Goal: Transaction & Acquisition: Purchase product/service

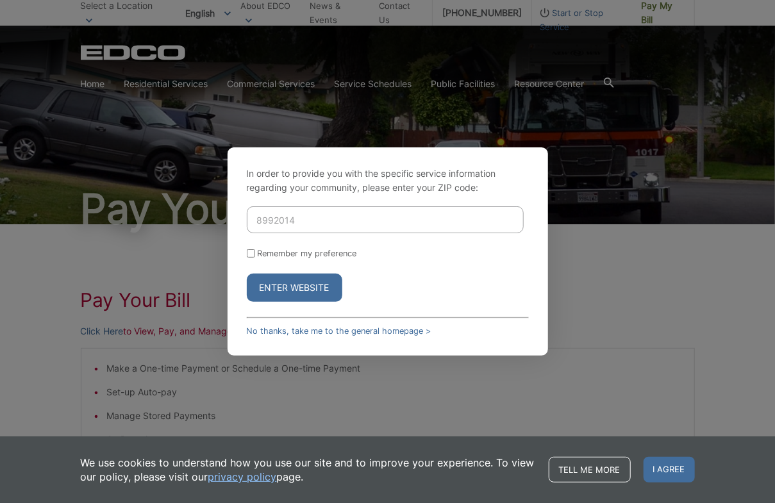
click at [247, 274] on button "Enter Website" at bounding box center [294, 288] width 95 height 28
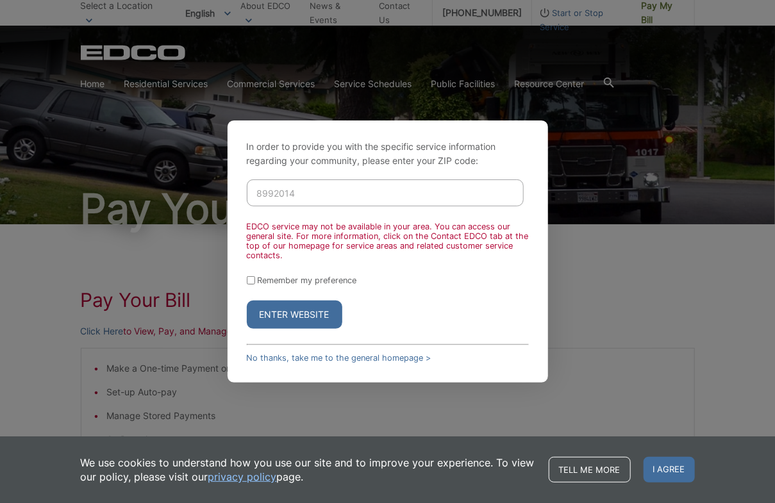
drag, startPoint x: 299, startPoint y: 199, endPoint x: 187, endPoint y: 195, distance: 112.2
click at [187, 195] on div "In order to provide you with the specific service information regarding your co…" at bounding box center [387, 251] width 775 height 503
type input "92014"
click at [281, 279] on label "Remember my preference" at bounding box center [307, 281] width 99 height 10
click at [255, 279] on input "Remember my preference" at bounding box center [251, 280] width 8 height 8
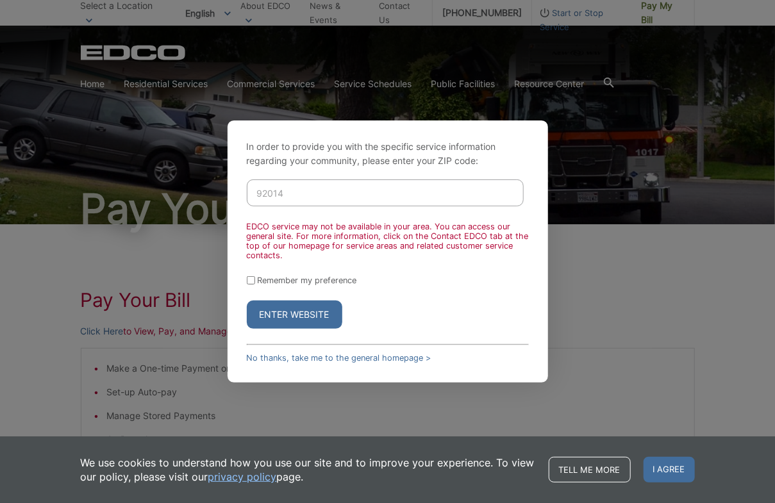
checkbox input "true"
click at [269, 318] on button "Enter Website" at bounding box center [294, 315] width 95 height 28
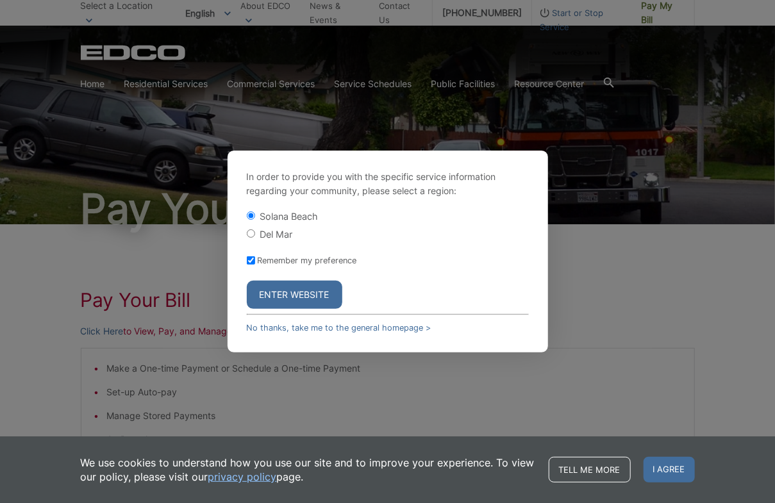
click at [311, 297] on button "Enter Website" at bounding box center [294, 295] width 95 height 28
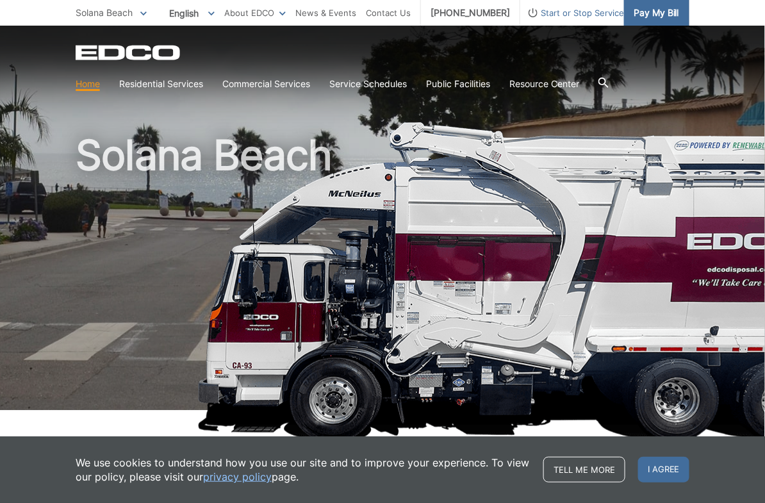
click at [654, 8] on span "Pay My Bill" at bounding box center [657, 13] width 46 height 14
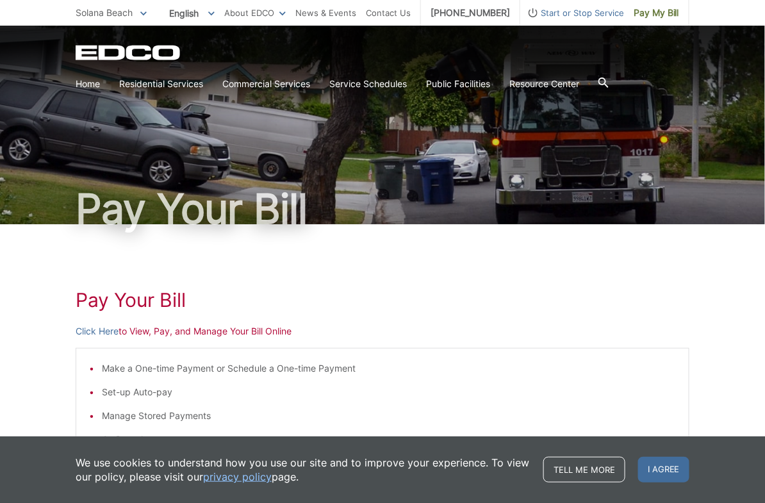
click at [642, 467] on span "I agree" at bounding box center [663, 470] width 51 height 26
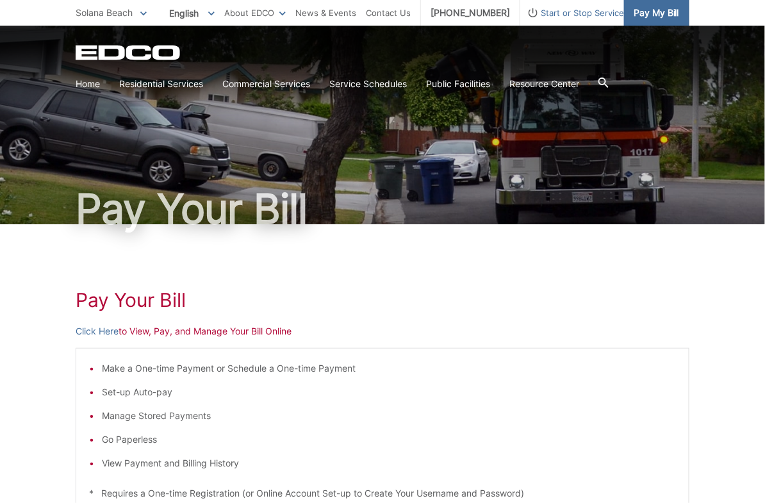
click at [649, 12] on span "Pay My Bill" at bounding box center [657, 13] width 46 height 14
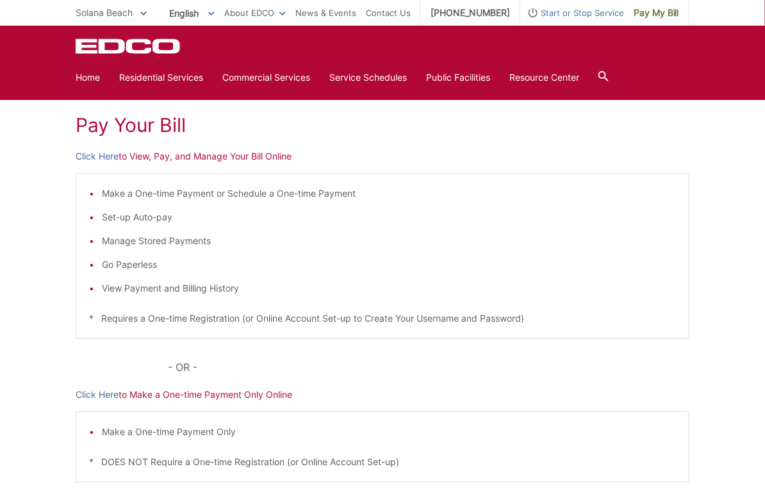
scroll to position [128, 0]
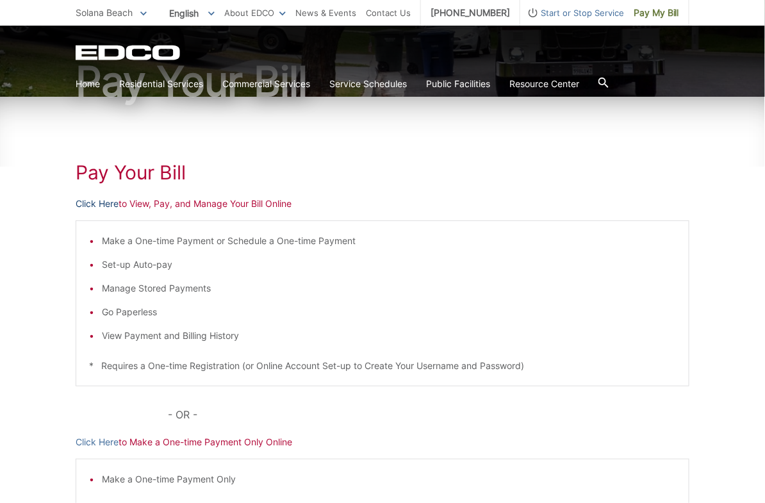
click at [108, 203] on link "Click Here" at bounding box center [97, 204] width 43 height 14
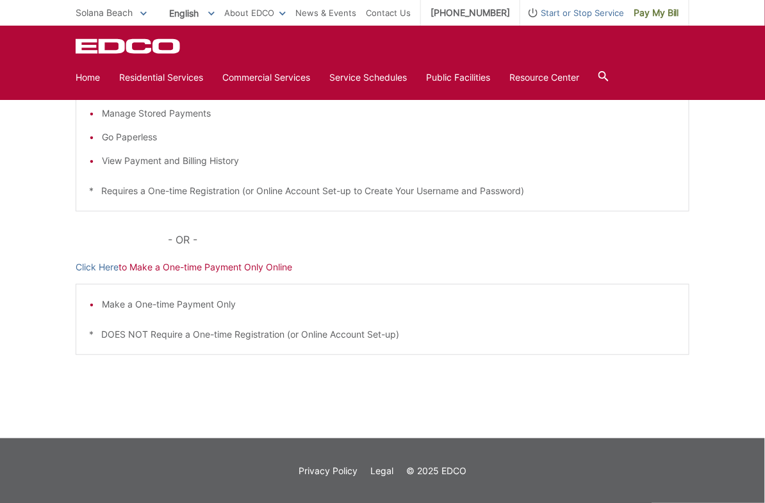
scroll to position [110, 0]
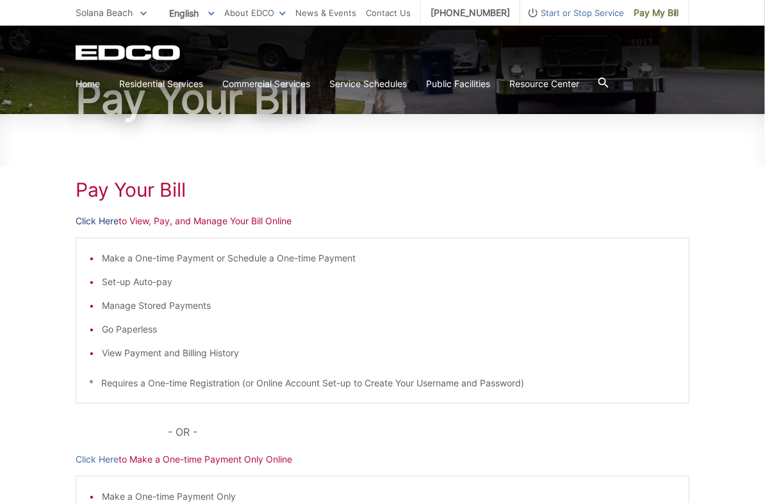
click at [106, 220] on link "Click Here" at bounding box center [97, 221] width 43 height 14
